Goal: Check status

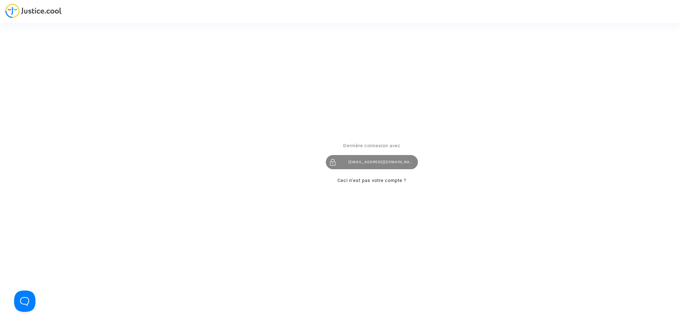
click at [372, 162] on div "[EMAIL_ADDRESS][DOMAIN_NAME]" at bounding box center [372, 162] width 92 height 14
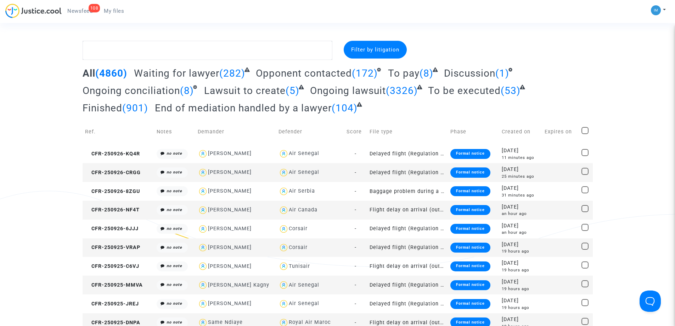
click at [473, 84] on div "All (4860) Waiting for lawyer (282) Opponent contacted (172) To pay (8) Discuss…" at bounding box center [338, 93] width 510 height 52
click at [466, 95] on span "To be executed" at bounding box center [464, 91] width 73 height 12
